Goal: Understand process/instructions: Learn how to perform a task or action

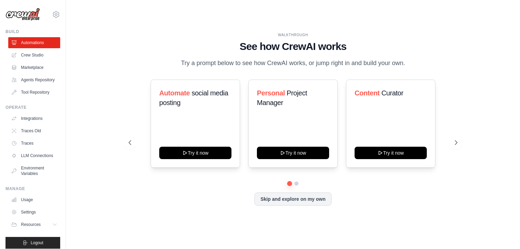
click at [307, 172] on div "Automate social media posting Try it now Personal Project Manager Try it now Co…" at bounding box center [293, 130] width 329 height 102
click at [268, 72] on div "WALKTHROUGH See how [PERSON_NAME] works Try a prompt below to see how [PERSON_N…" at bounding box center [293, 124] width 346 height 184
click at [206, 52] on h1 "See how CrewAI works" at bounding box center [293, 46] width 329 height 12
click at [205, 52] on h1 "See how CrewAI works" at bounding box center [293, 46] width 329 height 12
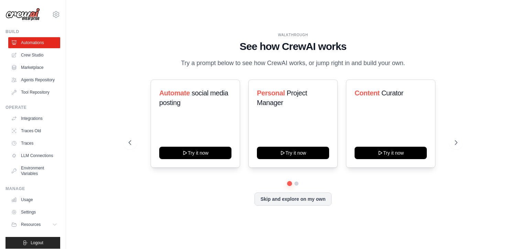
click at [127, 90] on div "WALKTHROUGH See how [PERSON_NAME] works Try a prompt below to see how [PERSON_N…" at bounding box center [293, 124] width 346 height 184
click at [455, 138] on button at bounding box center [456, 143] width 14 height 14
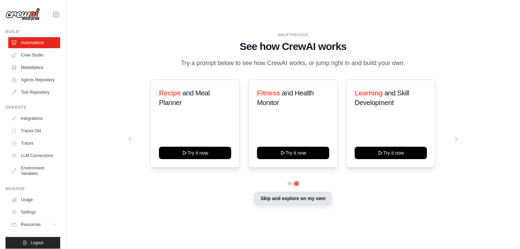
click at [302, 201] on button "Skip and explore on my own" at bounding box center [293, 198] width 77 height 13
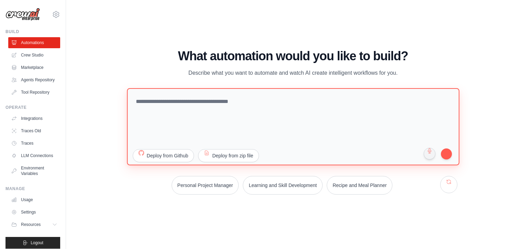
click at [282, 130] on textarea at bounding box center [293, 126] width 332 height 77
click at [253, 119] on textarea at bounding box center [293, 126] width 332 height 77
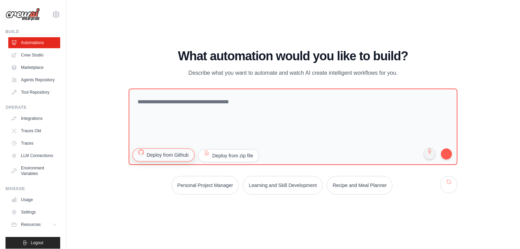
click at [166, 158] on button "Deploy from Github" at bounding box center [163, 154] width 62 height 13
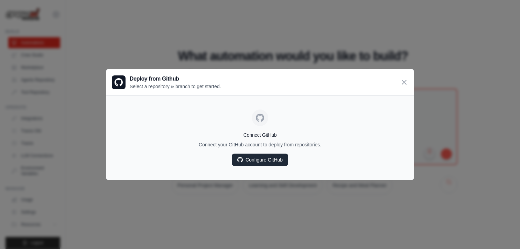
click at [250, 161] on link "Configure GitHub" at bounding box center [260, 159] width 56 height 12
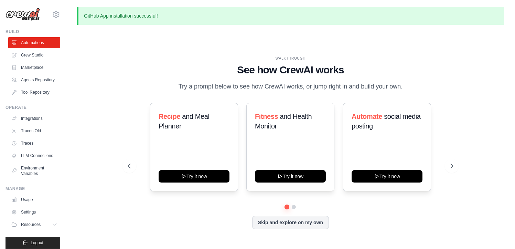
click at [286, 67] on h1 "See how CrewAI works" at bounding box center [290, 70] width 325 height 12
click at [301, 61] on div "WALKTHROUGH See how CrewAI works Try a prompt below to see how CrewAI works, or…" at bounding box center [290, 74] width 325 height 36
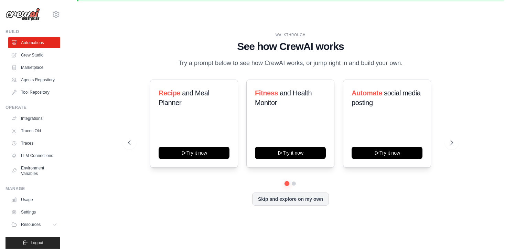
click at [343, 73] on div "WALKTHROUGH See how CrewAI works Try a prompt below to see how CrewAI works, or…" at bounding box center [291, 124] width 342 height 184
click at [344, 62] on p "Try a prompt below to see how CrewAI works, or jump right in and build your own." at bounding box center [290, 63] width 231 height 10
